Goal: Navigation & Orientation: Understand site structure

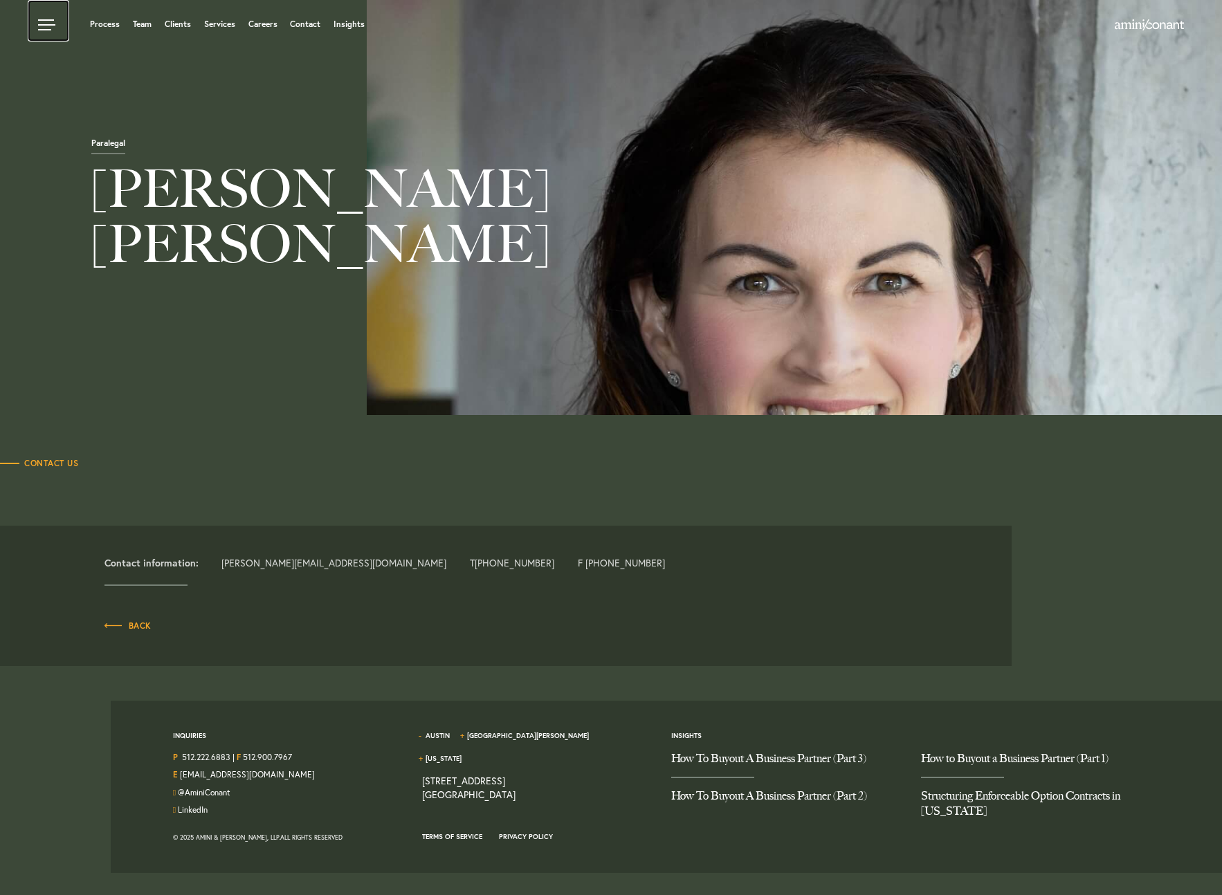
click at [55, 26] on link at bounding box center [49, 21] width 42 height 42
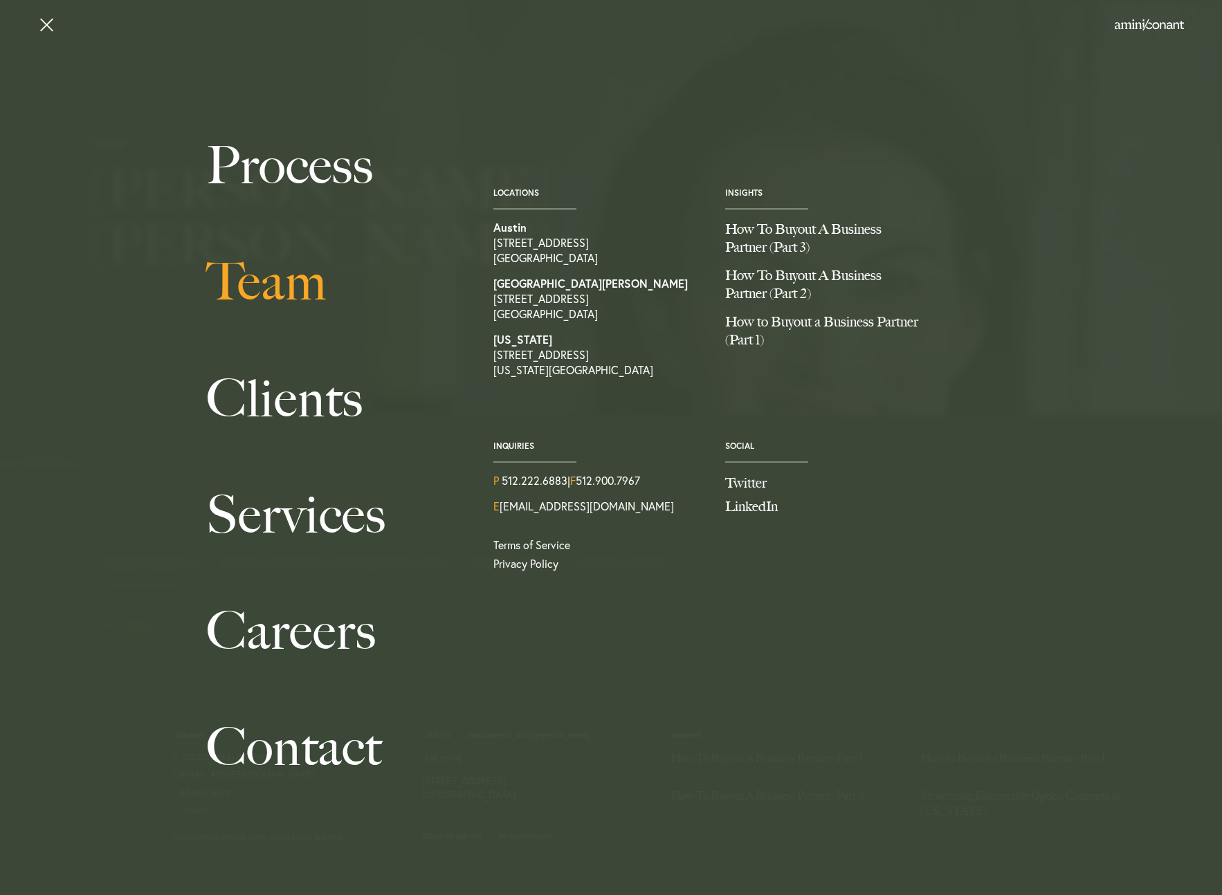
click at [273, 281] on link "Team" at bounding box center [334, 281] width 256 height 116
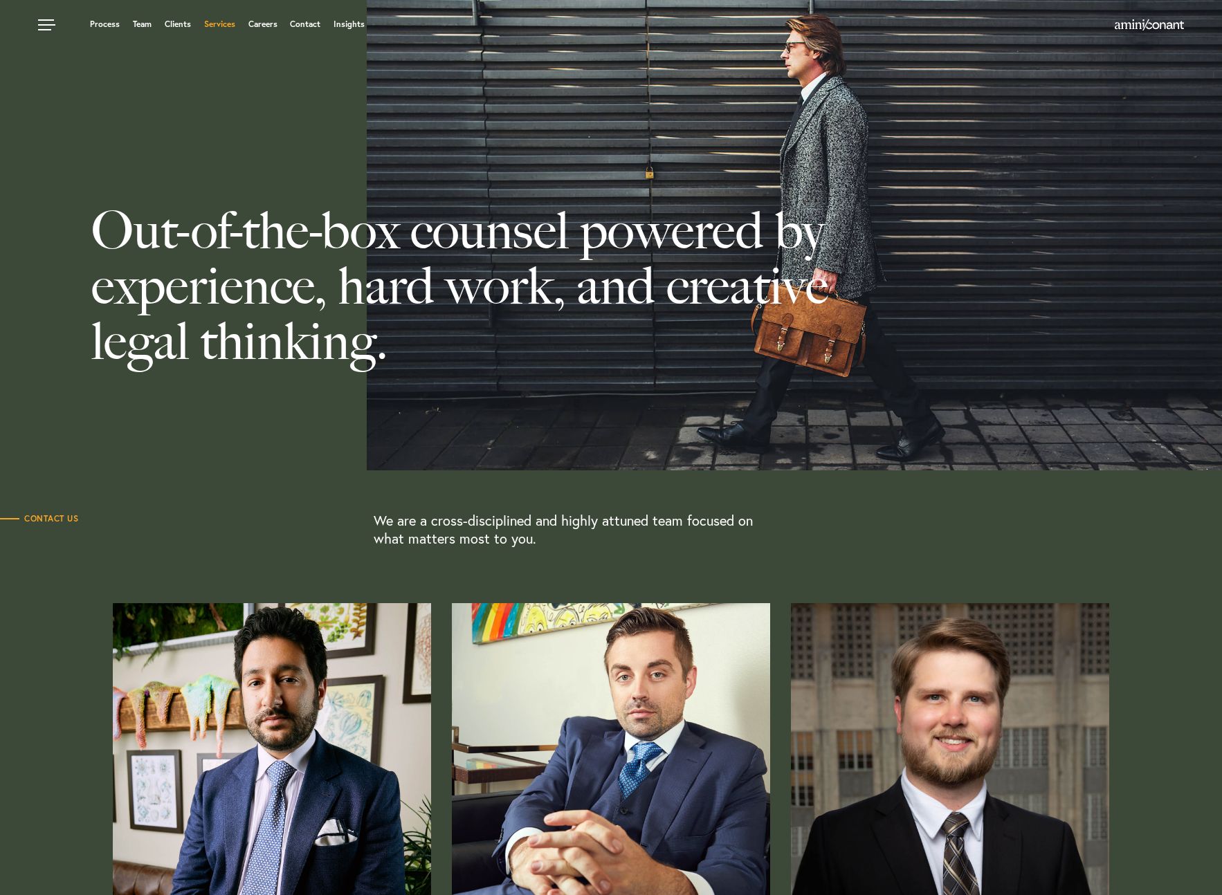
click at [207, 26] on link "Services" at bounding box center [219, 24] width 31 height 8
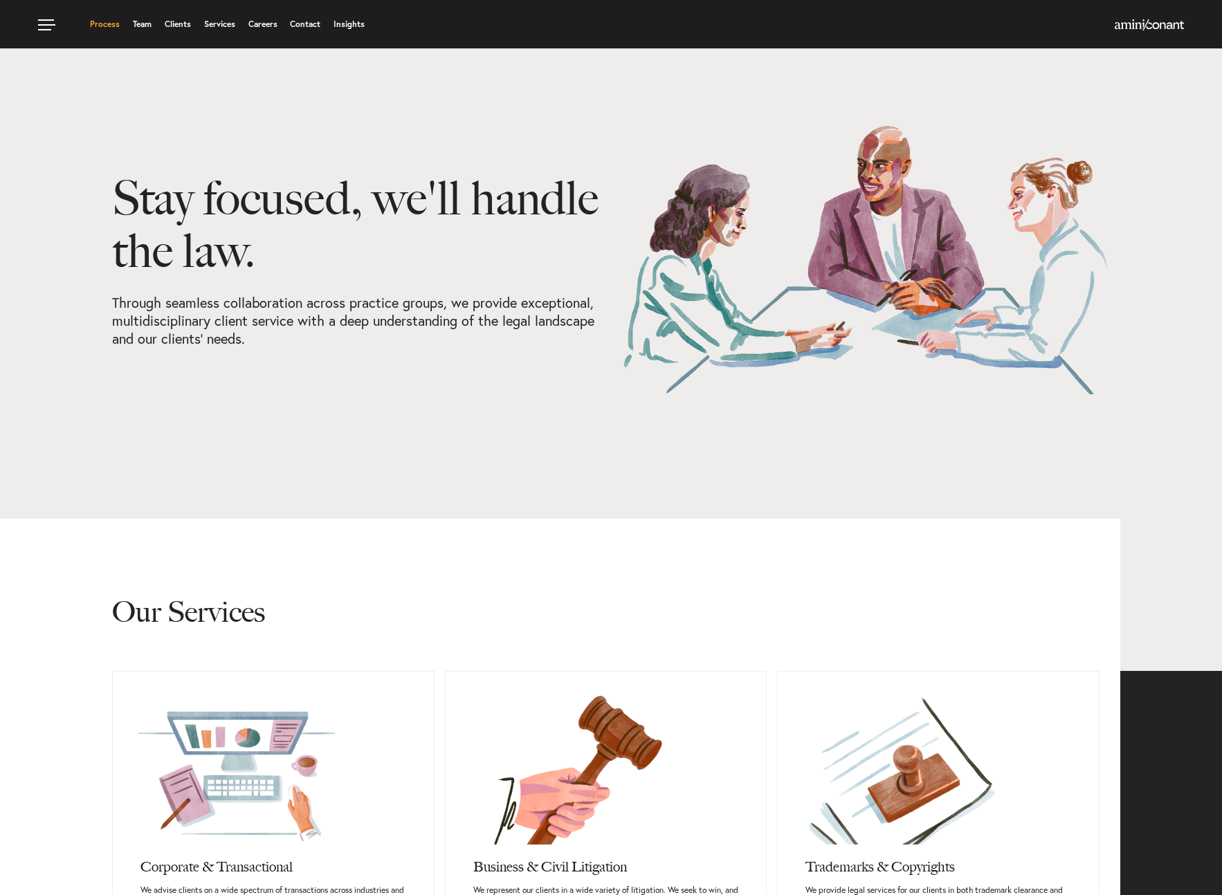
click at [108, 26] on link "Process" at bounding box center [105, 24] width 30 height 8
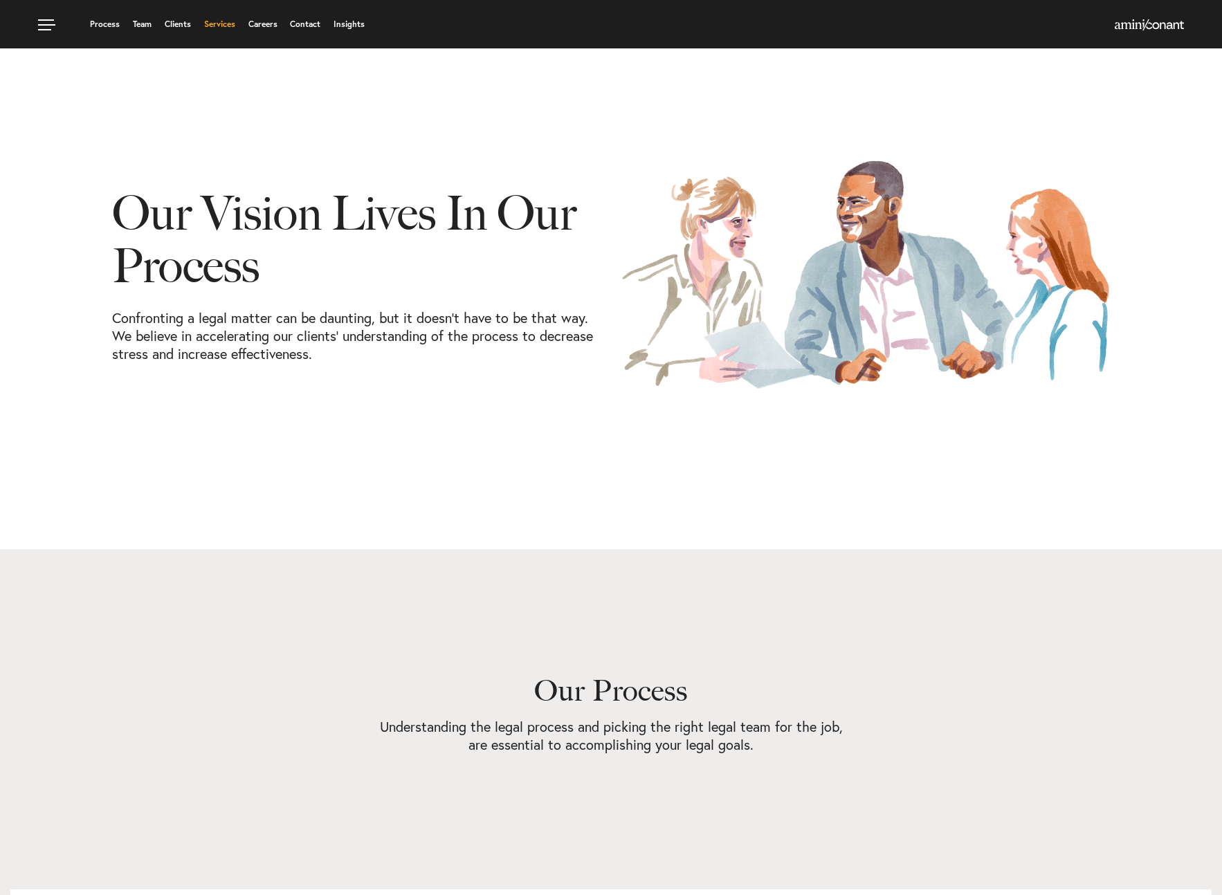
click at [217, 25] on link "Services" at bounding box center [219, 24] width 31 height 8
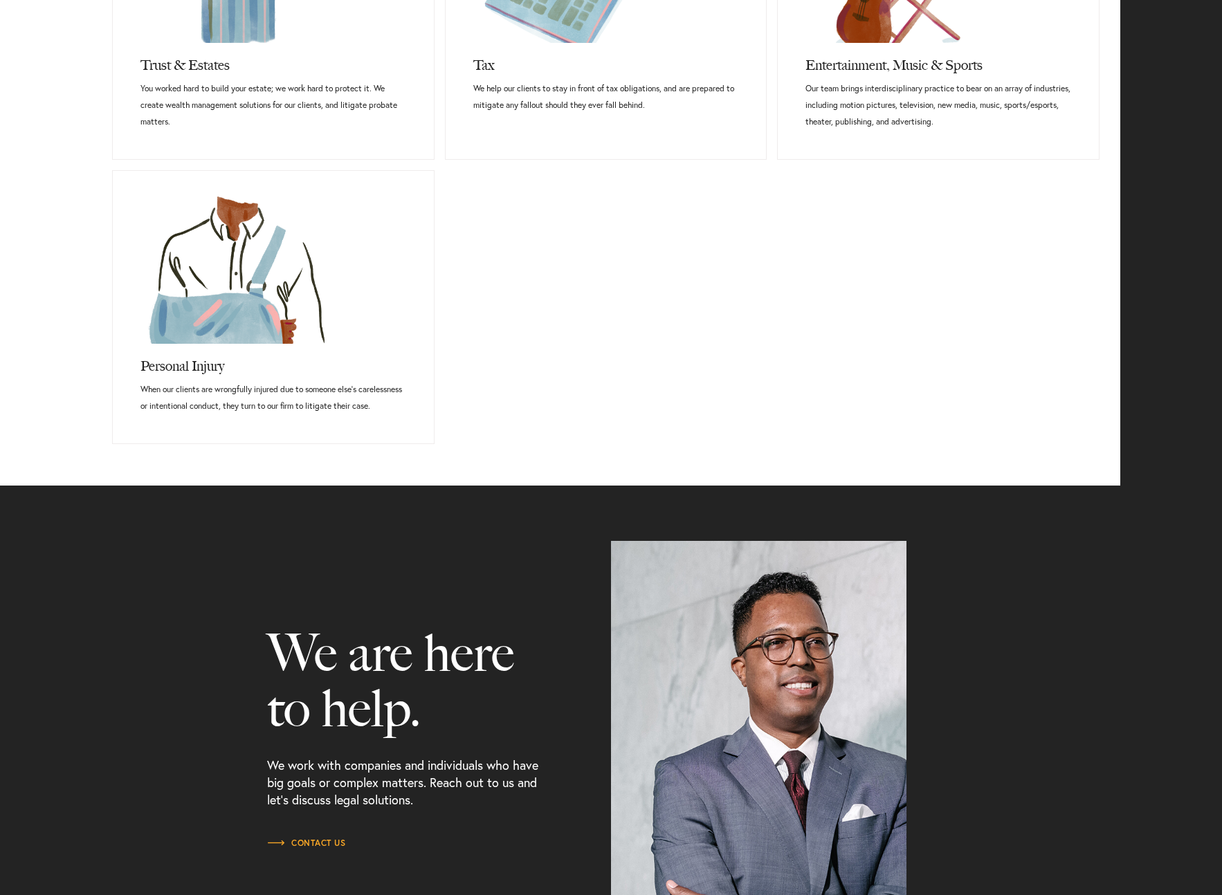
scroll to position [1122, 0]
